Goal: Find specific page/section: Find specific page/section

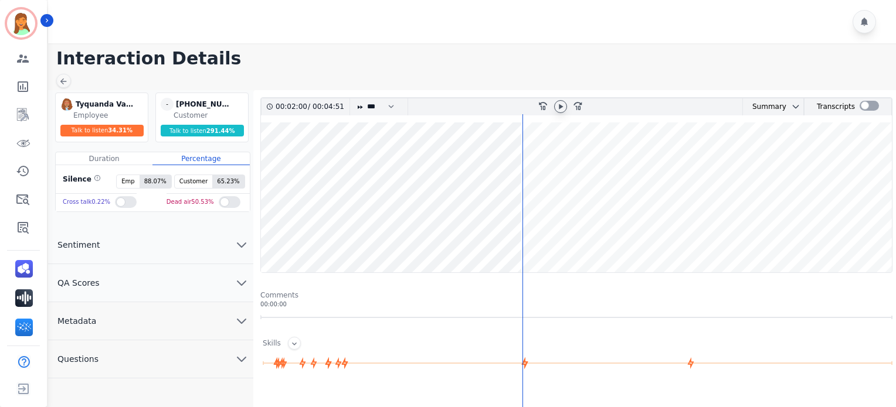
click at [561, 103] on icon at bounding box center [560, 106] width 9 height 9
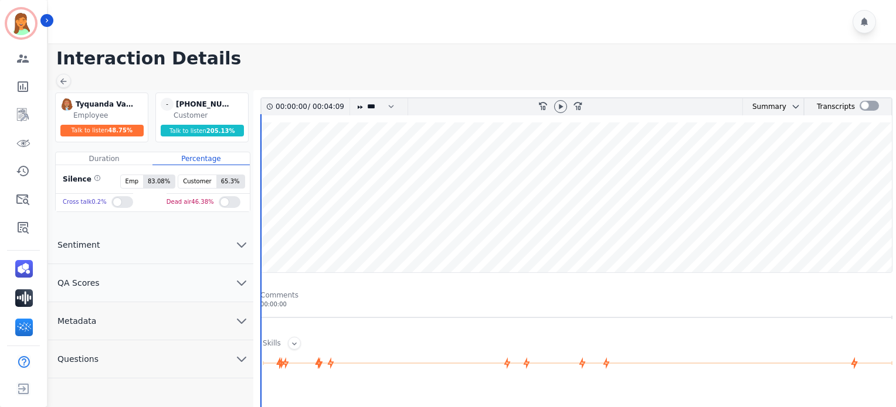
drag, startPoint x: 560, startPoint y: 107, endPoint x: 486, endPoint y: 124, distance: 76.2
click at [560, 107] on icon at bounding box center [561, 106] width 4 height 5
click at [559, 110] on icon at bounding box center [560, 106] width 9 height 9
click at [564, 104] on icon at bounding box center [560, 106] width 9 height 9
